Goal: Obtain resource: Obtain resource

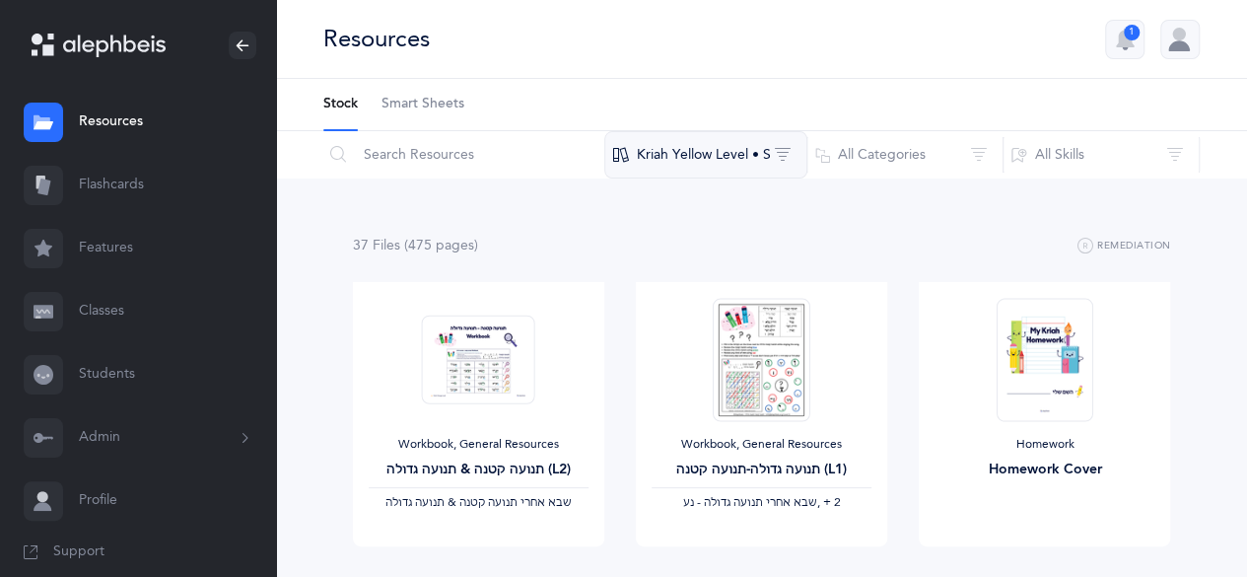
click at [689, 151] on button "Kriah Yellow Level • S" at bounding box center [705, 154] width 203 height 47
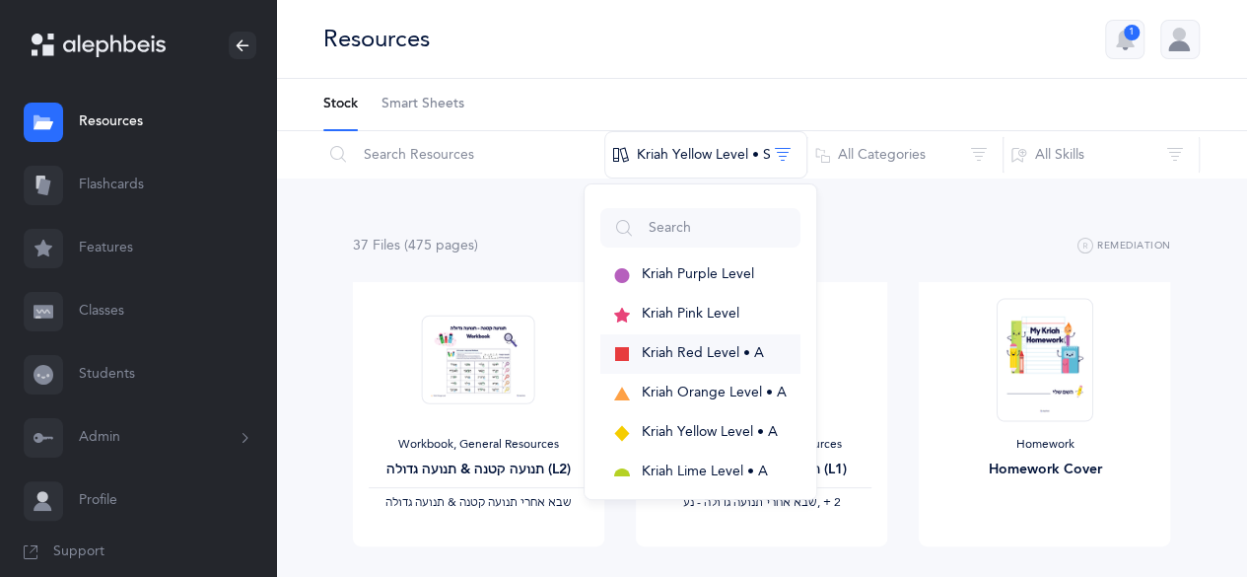
click at [753, 347] on span "Kriah Red Level • A" at bounding box center [703, 353] width 122 height 16
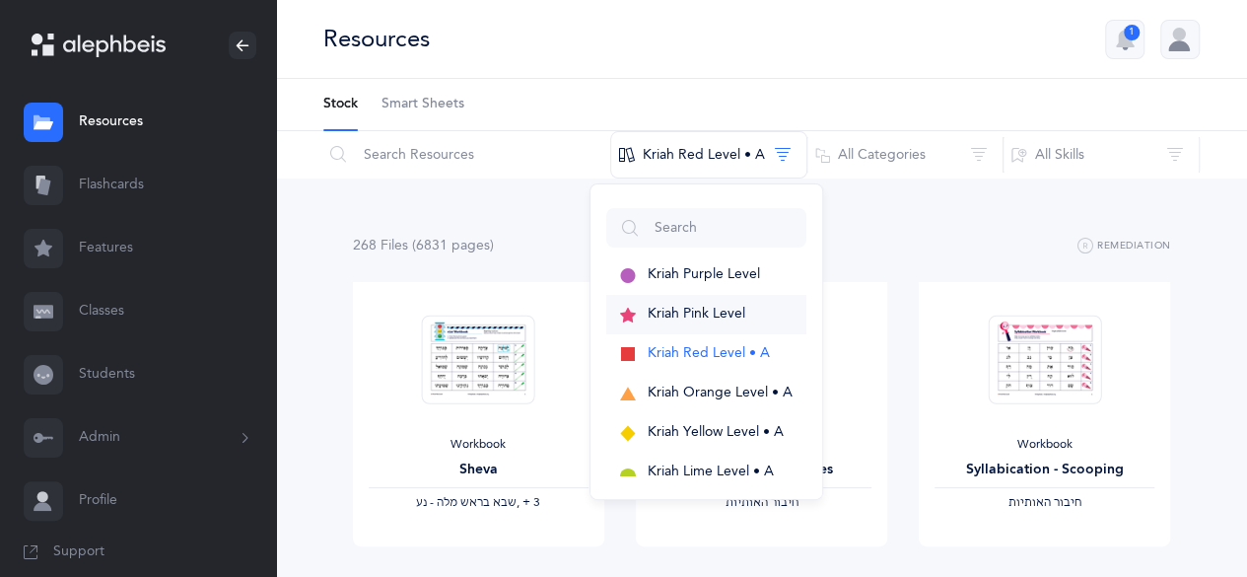
click at [743, 301] on button "Kriah Pink Level" at bounding box center [706, 314] width 200 height 39
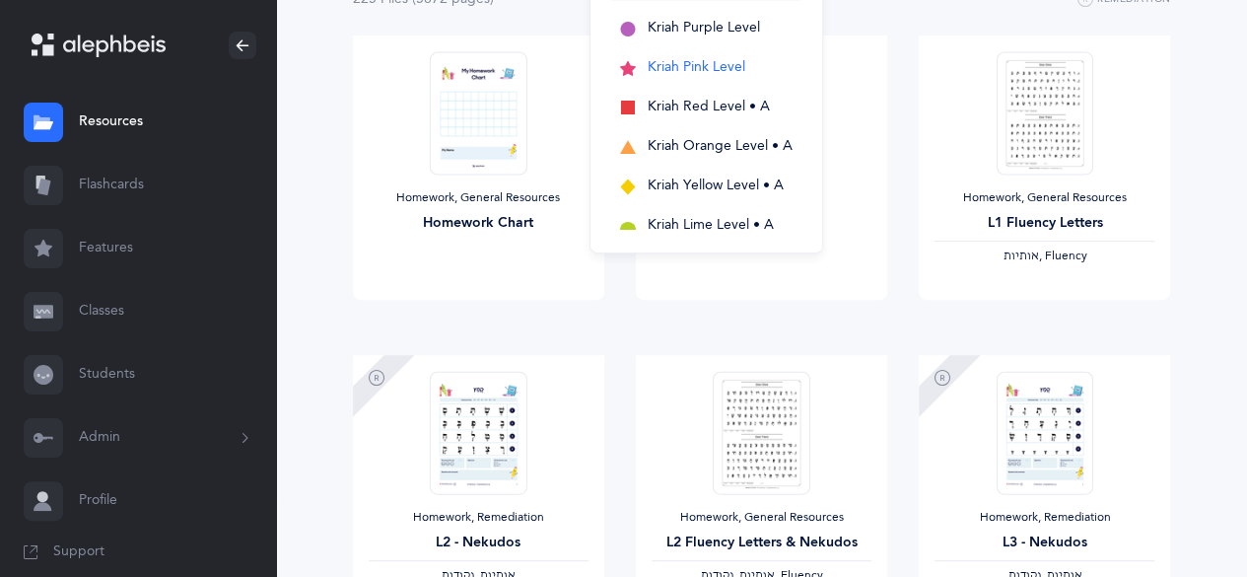
scroll to position [155, 0]
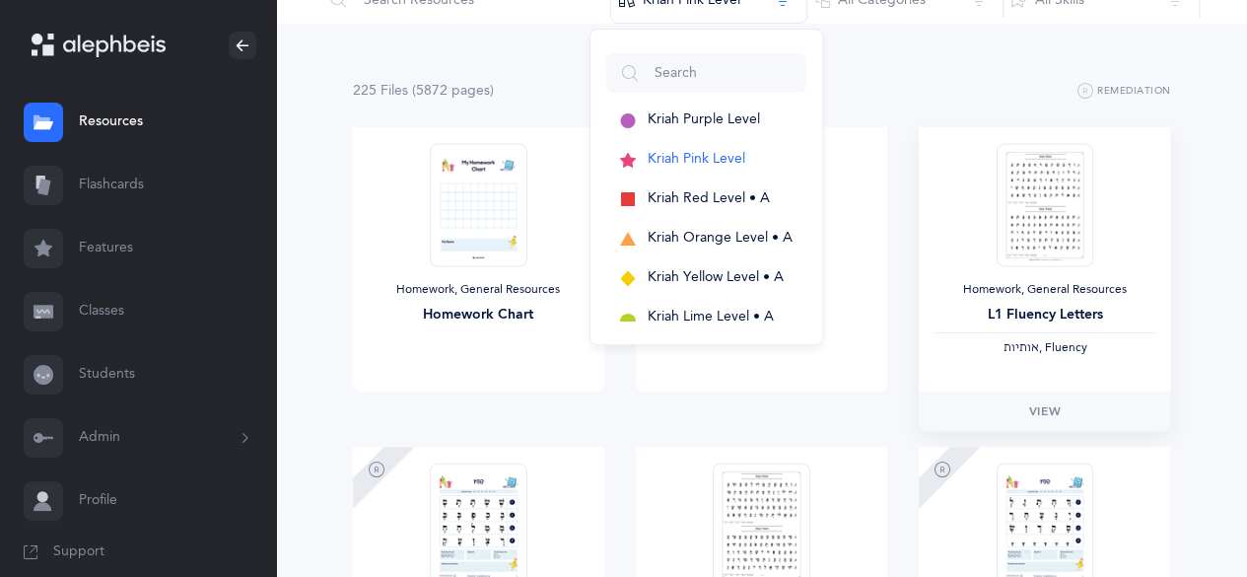
click at [1079, 218] on img at bounding box center [1045, 204] width 97 height 123
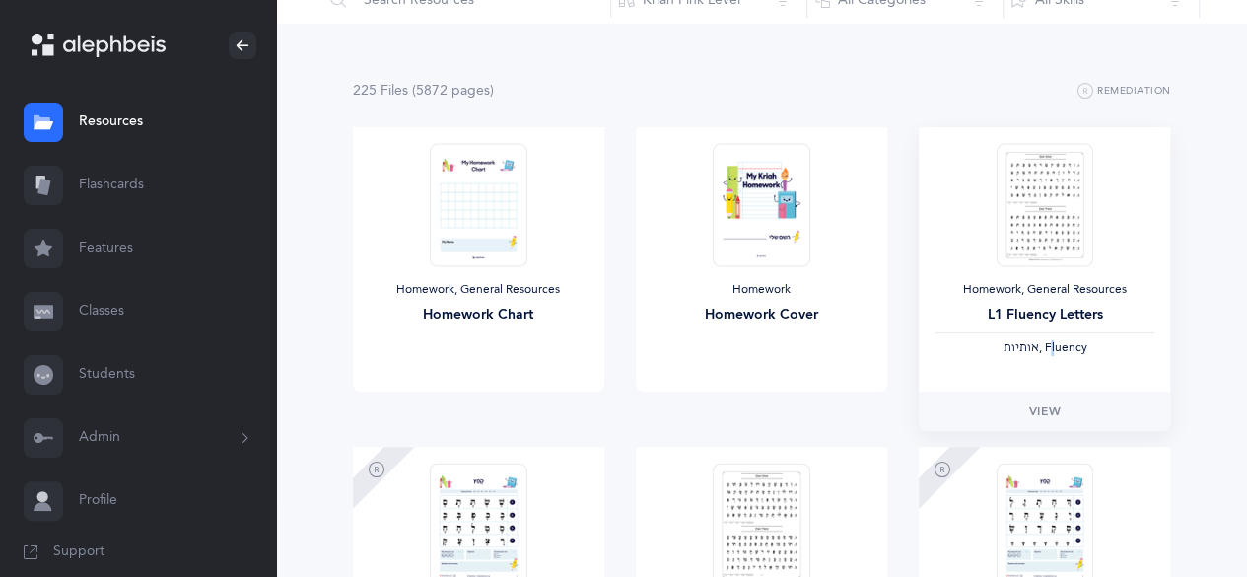
drag, startPoint x: 1051, startPoint y: 332, endPoint x: 1055, endPoint y: 366, distance: 33.8
click at [1057, 348] on div "‫אותיות‬ , Fluency" at bounding box center [1045, 344] width 220 height 24
click at [1055, 409] on span "View" at bounding box center [1045, 411] width 32 height 18
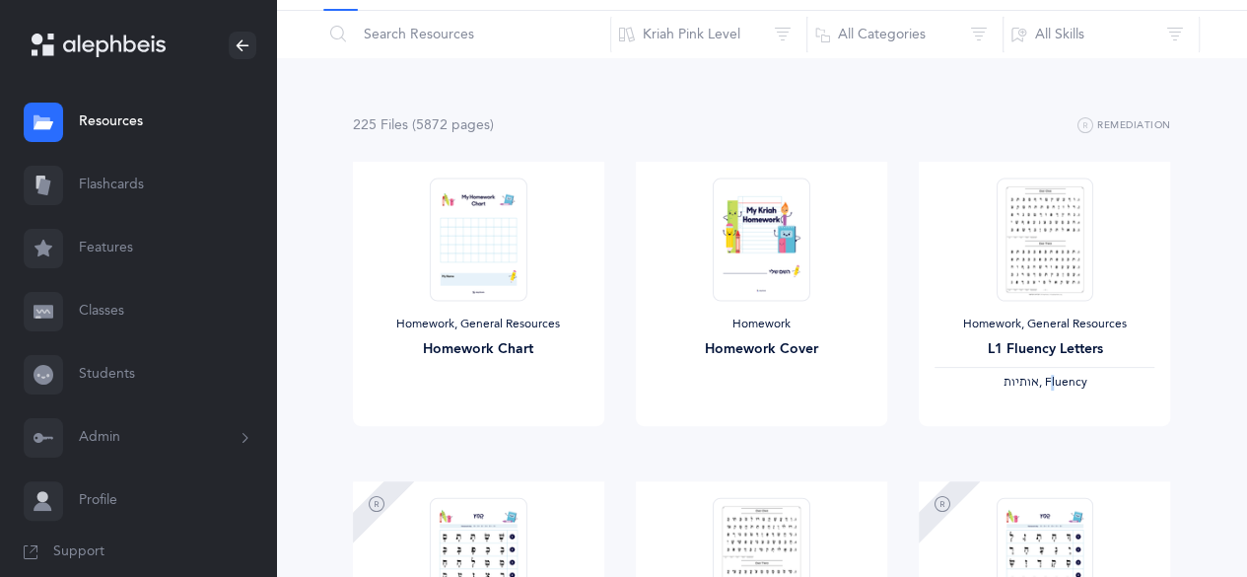
scroll to position [0, 0]
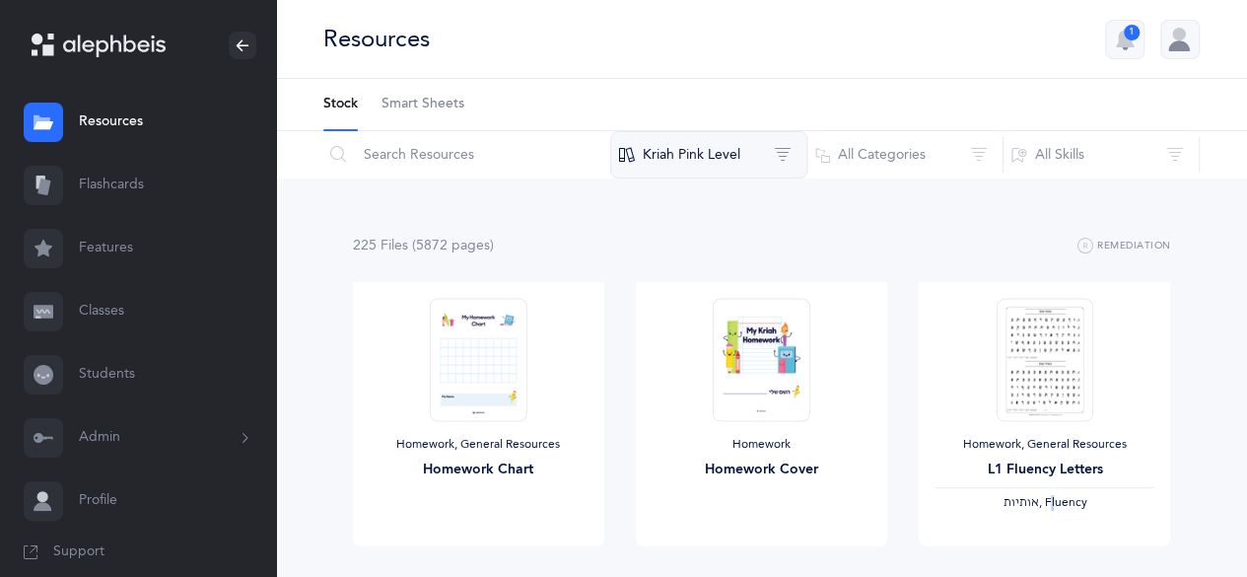
click at [704, 140] on button "Kriah Pink Level" at bounding box center [708, 154] width 197 height 47
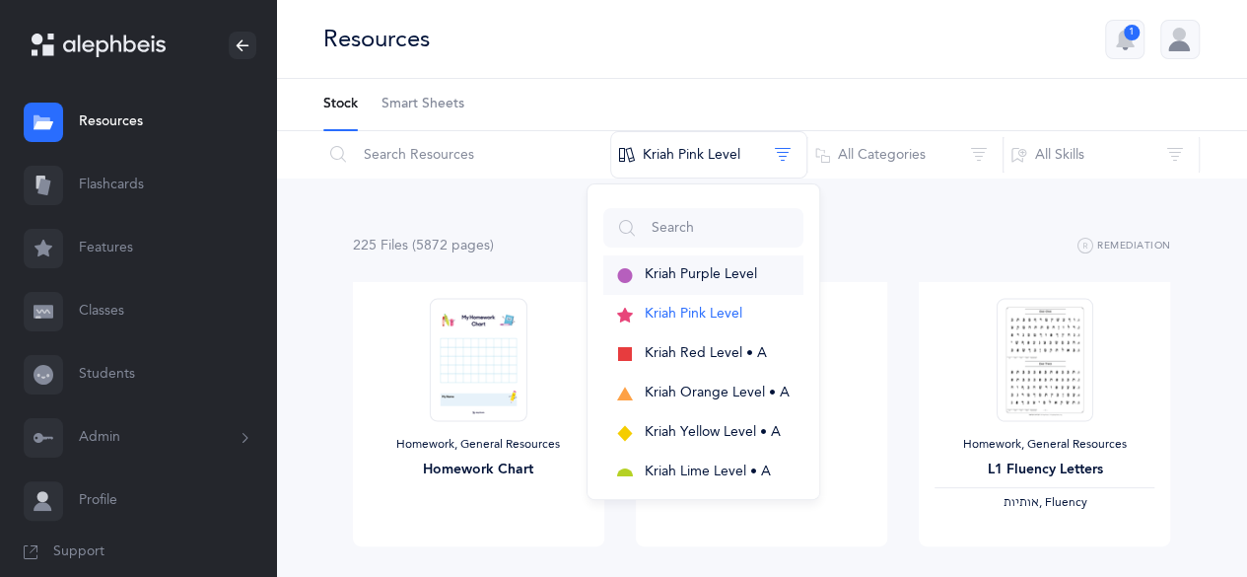
click at [713, 276] on span "Kriah Purple Level" at bounding box center [701, 274] width 112 height 16
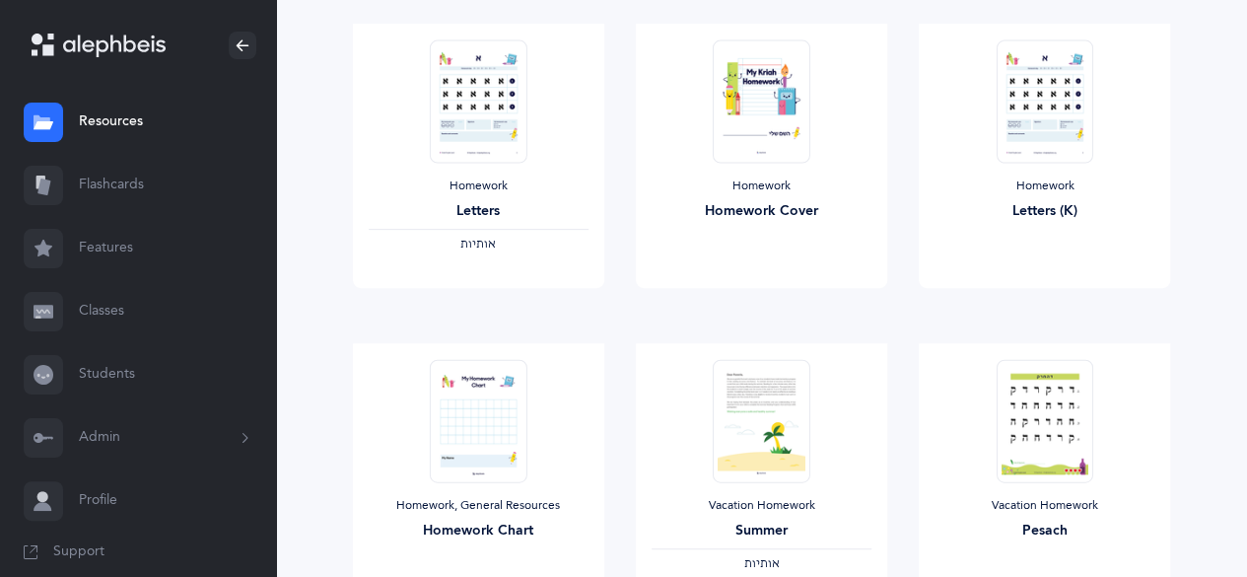
scroll to position [229, 0]
